Goal: Check status: Check status

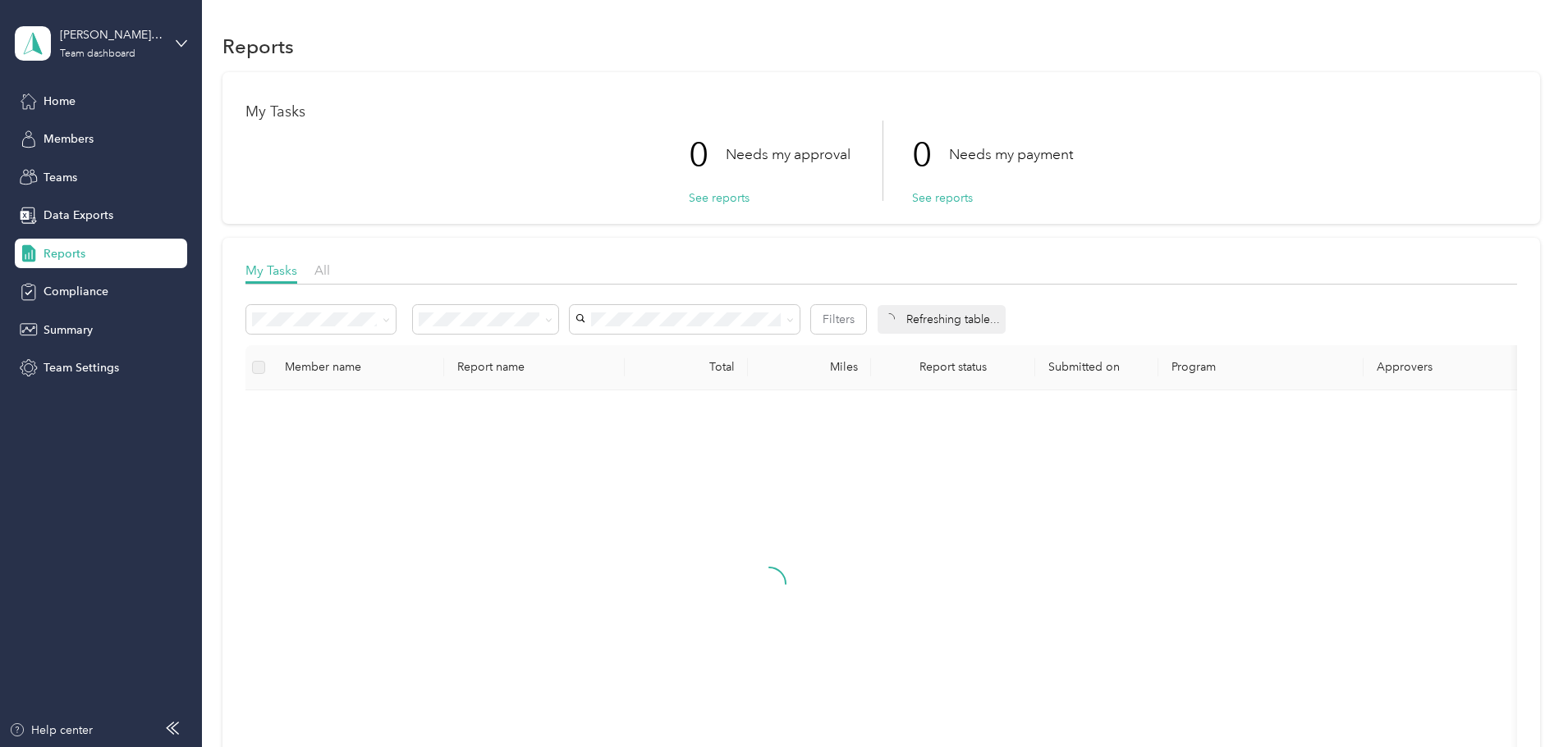
click at [292, 292] on div "My Tasks 0 Needs my approval See reports 0 Needs my payment See reports My Task…" at bounding box center [881, 451] width 1317 height 759
